Goal: Task Accomplishment & Management: Use online tool/utility

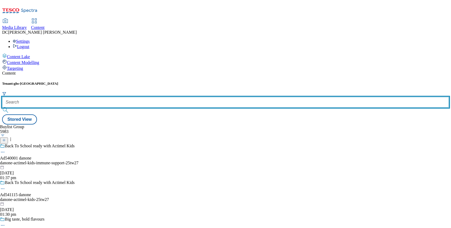
click at [122, 97] on input "text" at bounding box center [225, 102] width 447 height 11
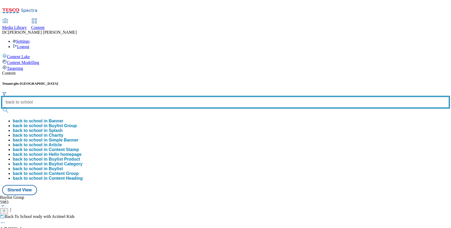
type input "back to school"
click at [2, 108] on button "submit" at bounding box center [5, 110] width 7 height 5
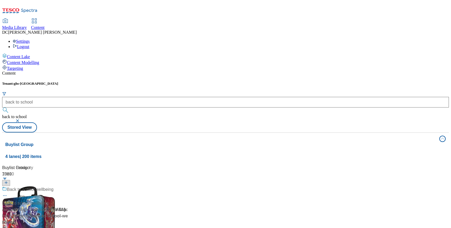
click at [203, 71] on div "Content Tenant: ghs-uk back to school back to school Stored View Buylist Group …" at bounding box center [225, 220] width 447 height 299
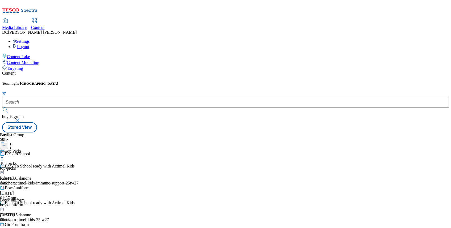
scroll to position [337, 0]
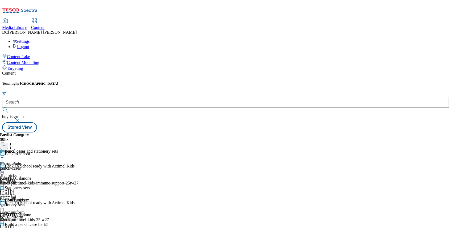
scroll to position [30, 0]
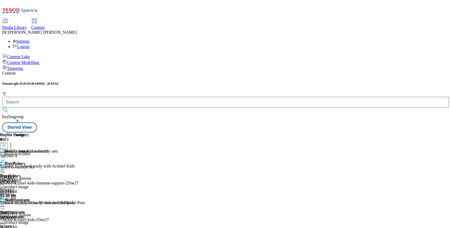
scroll to position [137, 0]
click at [6, 144] on icon at bounding box center [4, 146] width 4 height 4
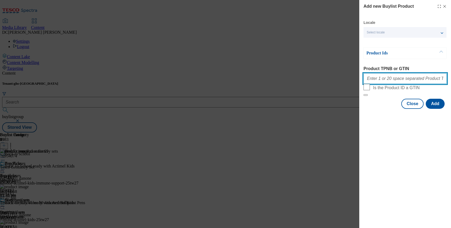
click at [391, 81] on input "Product TPNB or GTIN" at bounding box center [404, 78] width 83 height 11
paste input "50863682"
type input "50863682"
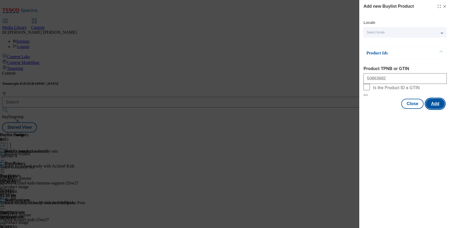
click at [437, 109] on button "Add" at bounding box center [435, 104] width 19 height 10
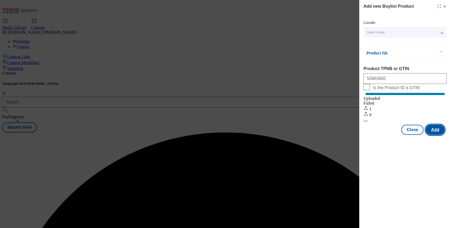
scroll to position [0, 0]
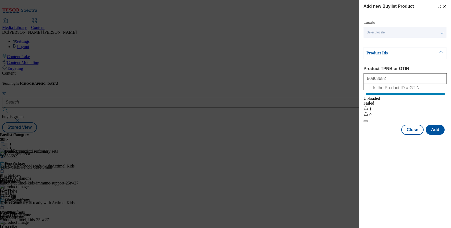
click at [445, 8] on icon "Modal" at bounding box center [444, 6] width 4 height 4
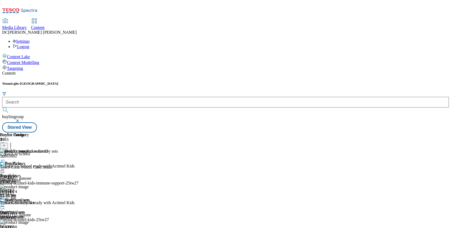
scroll to position [30, 0]
drag, startPoint x: 343, startPoint y: 169, endPoint x: 347, endPoint y: 167, distance: 3.8
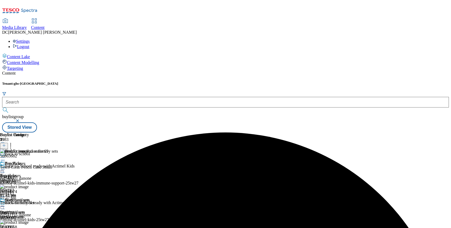
scroll to position [30, 0]
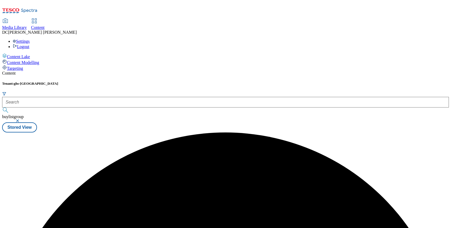
scroll to position [0, 0]
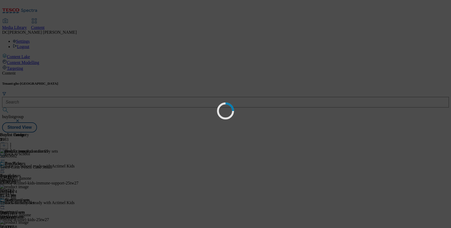
scroll to position [0, 0]
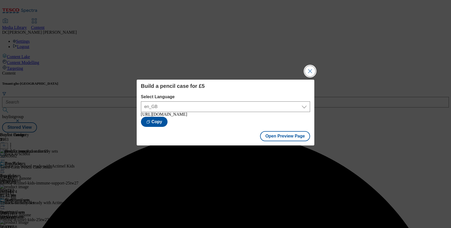
click at [310, 71] on button "Close Modal" at bounding box center [310, 71] width 11 height 11
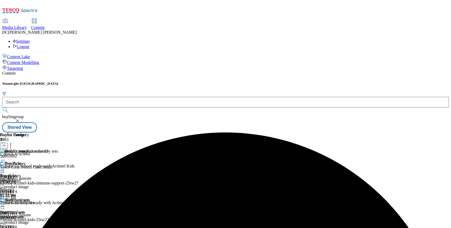
scroll to position [30, 0]
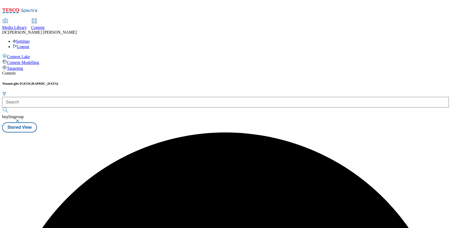
scroll to position [0, 0]
